Goal: Navigation & Orientation: Find specific page/section

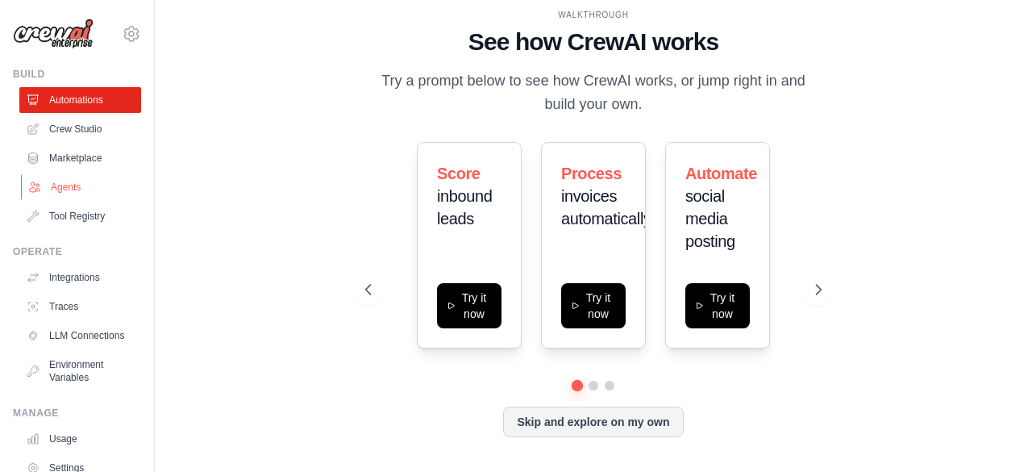
click at [61, 181] on link "Agents" at bounding box center [82, 187] width 122 height 26
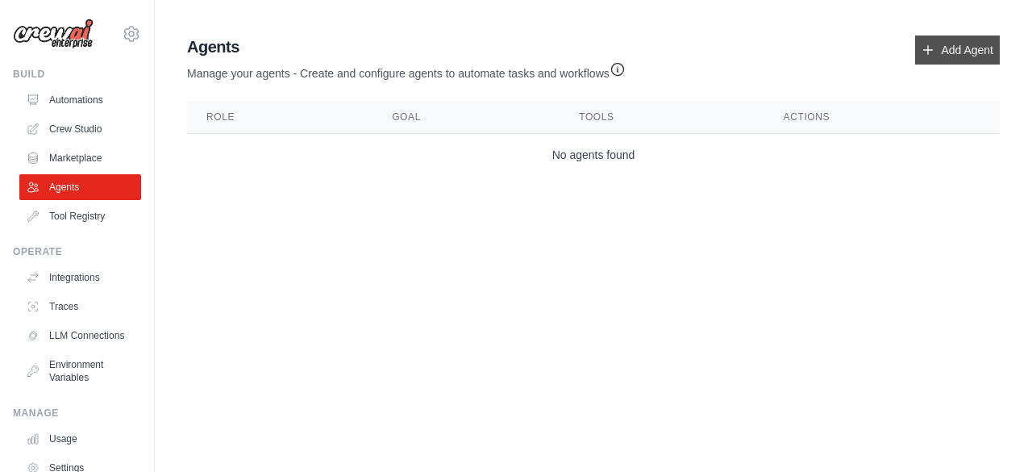
click at [926, 48] on icon at bounding box center [928, 50] width 13 height 13
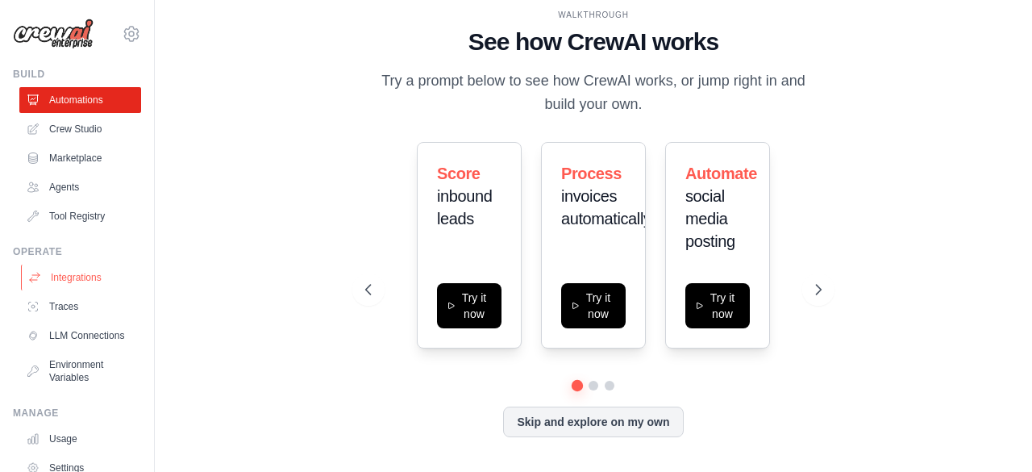
scroll to position [106, 0]
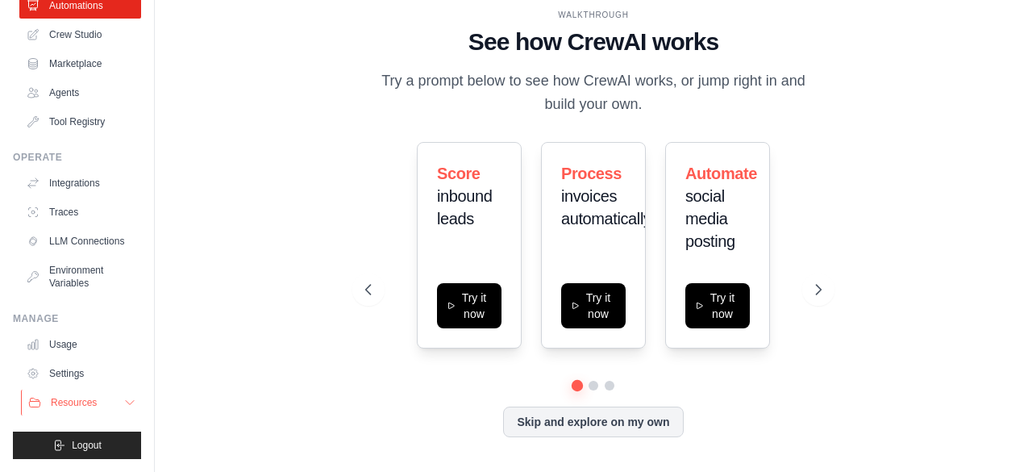
click at [123, 407] on icon at bounding box center [129, 402] width 13 height 13
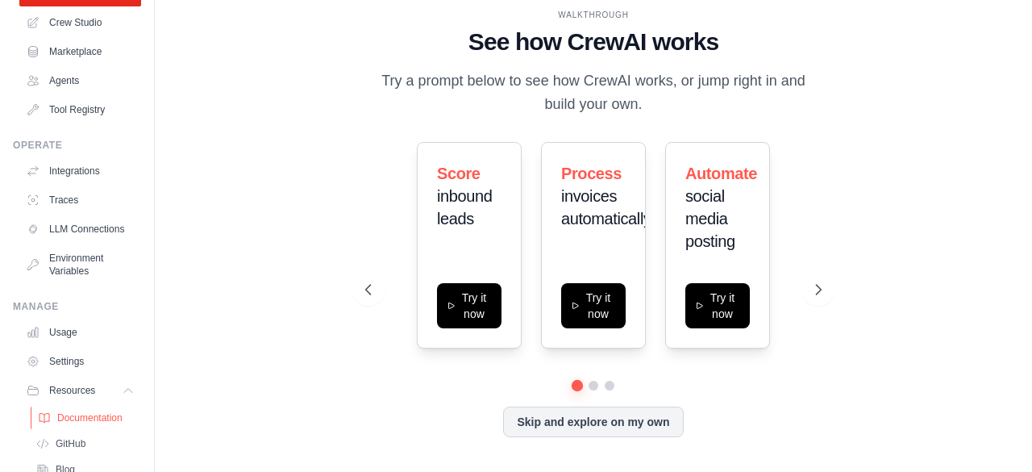
click at [101, 424] on span "Documentation" at bounding box center [89, 417] width 65 height 13
